Goal: Check status

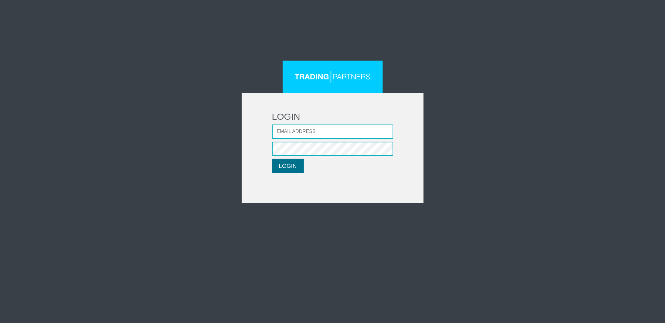
type input "[EMAIL_ADDRESS][DOMAIN_NAME]"
click at [290, 167] on button "LOGIN" at bounding box center [288, 166] width 32 height 14
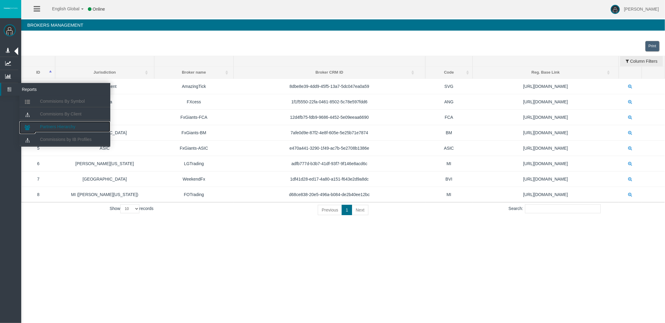
click at [73, 128] on span "Partners Hierarchy" at bounding box center [57, 126] width 35 height 5
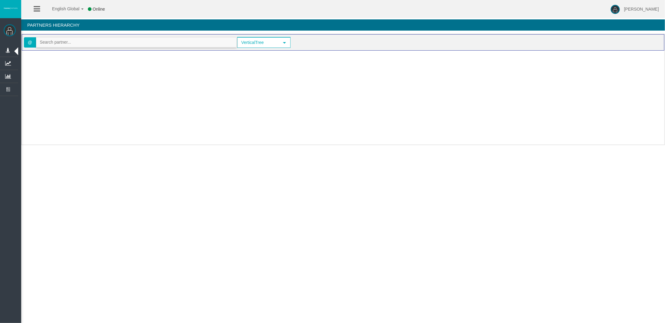
click at [75, 41] on input "text" at bounding box center [136, 42] width 200 height 9
paste input "IBm5l0w"
type input "IBm5l0w"
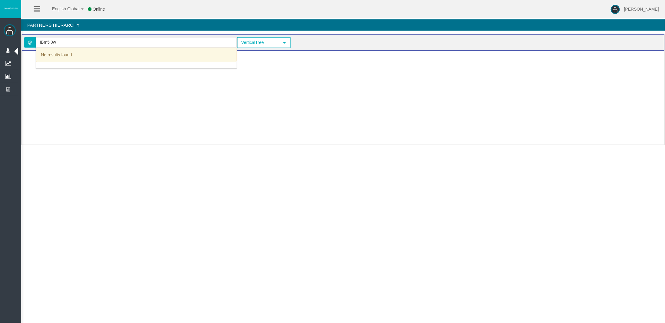
click at [252, 98] on div "Loading..." at bounding box center [343, 96] width 642 height 91
